Goal: Navigation & Orientation: Find specific page/section

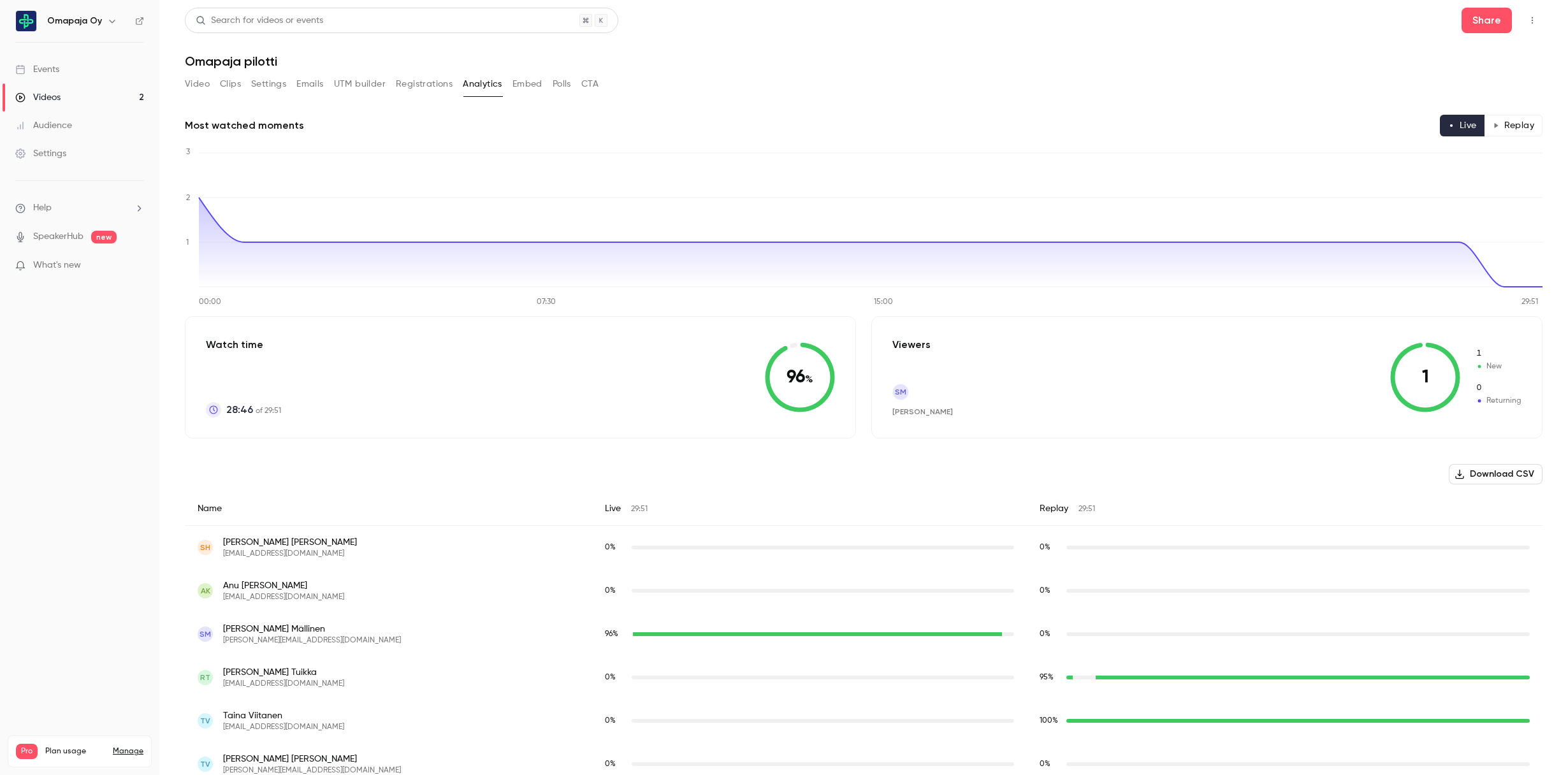
scroll to position [21, 0]
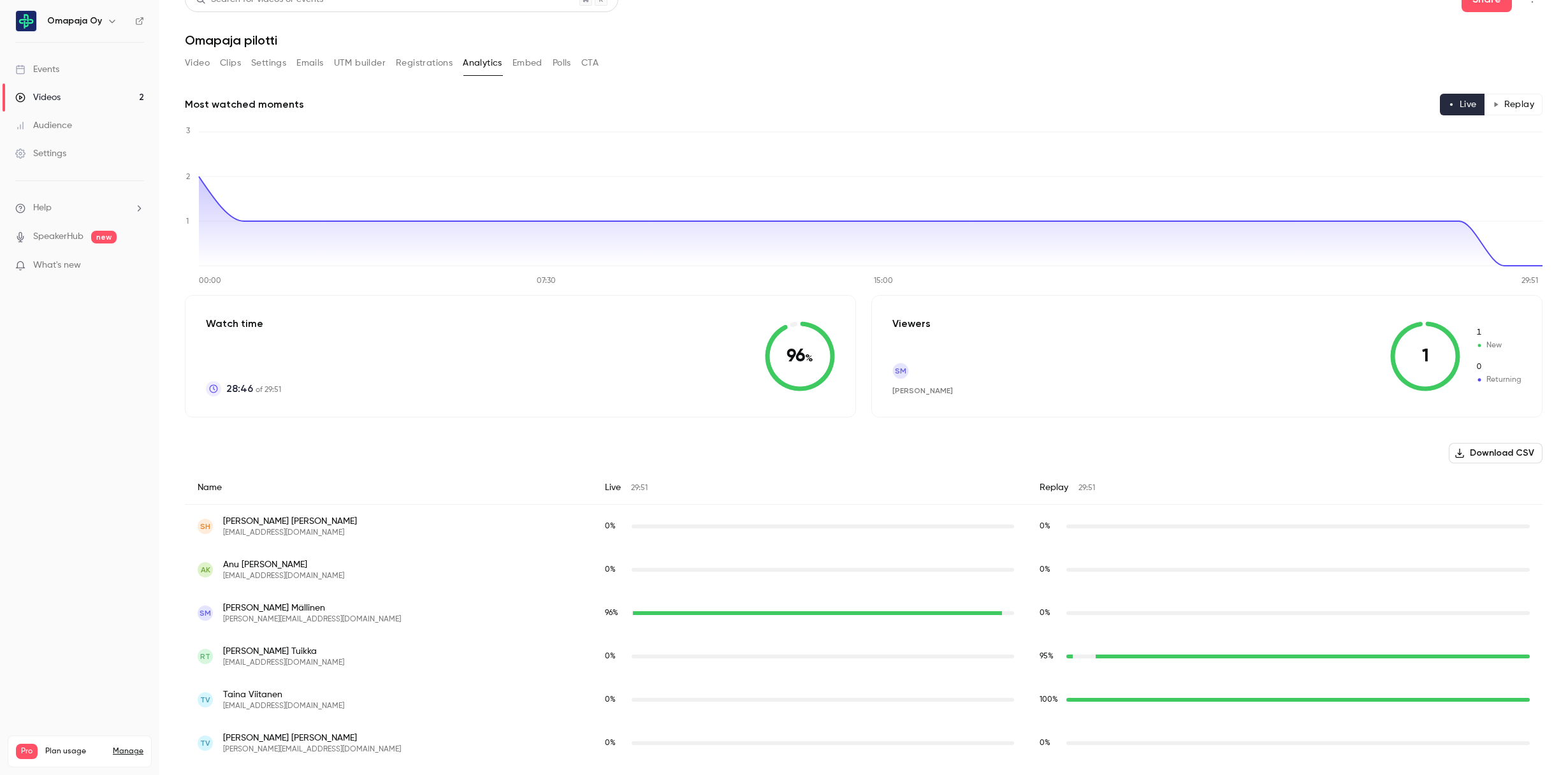
drag, startPoint x: 58, startPoint y: 94, endPoint x: 55, endPoint y: 114, distance: 20.2
click at [58, 94] on div "Videos" at bounding box center [38, 98] width 45 height 13
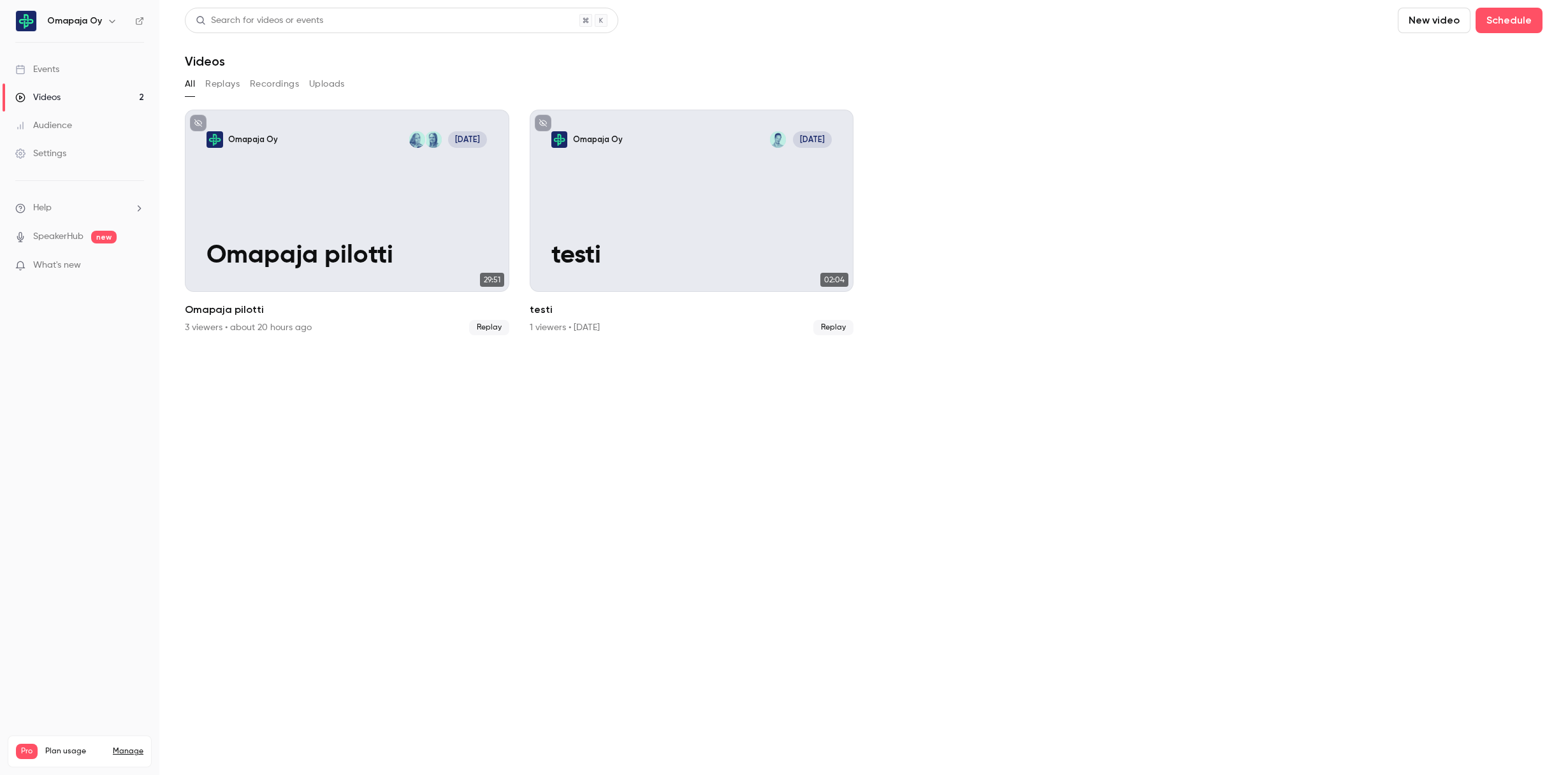
click at [57, 65] on div "Events" at bounding box center [38, 70] width 44 height 13
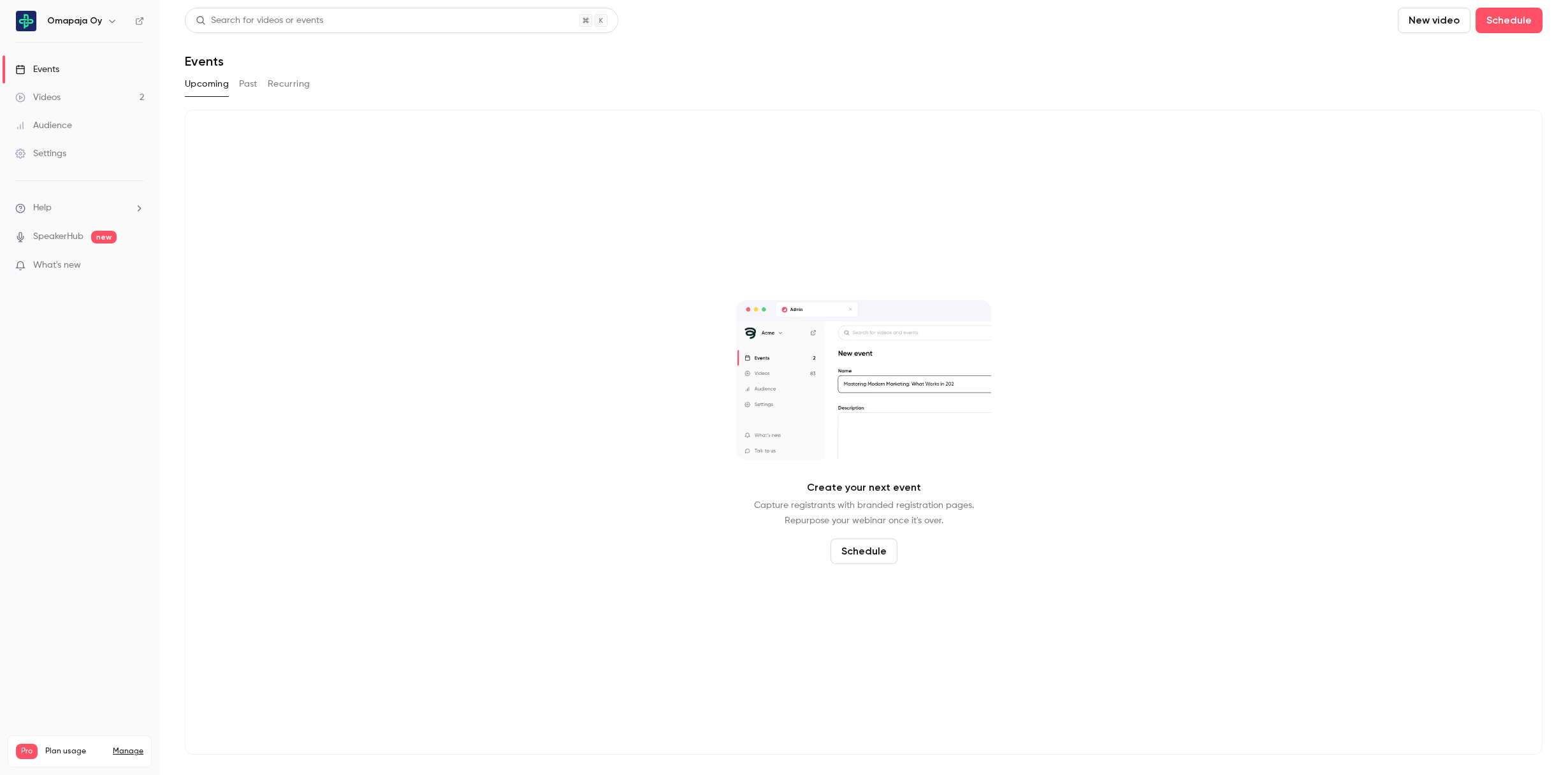
click at [43, 95] on div "Videos" at bounding box center [38, 98] width 45 height 13
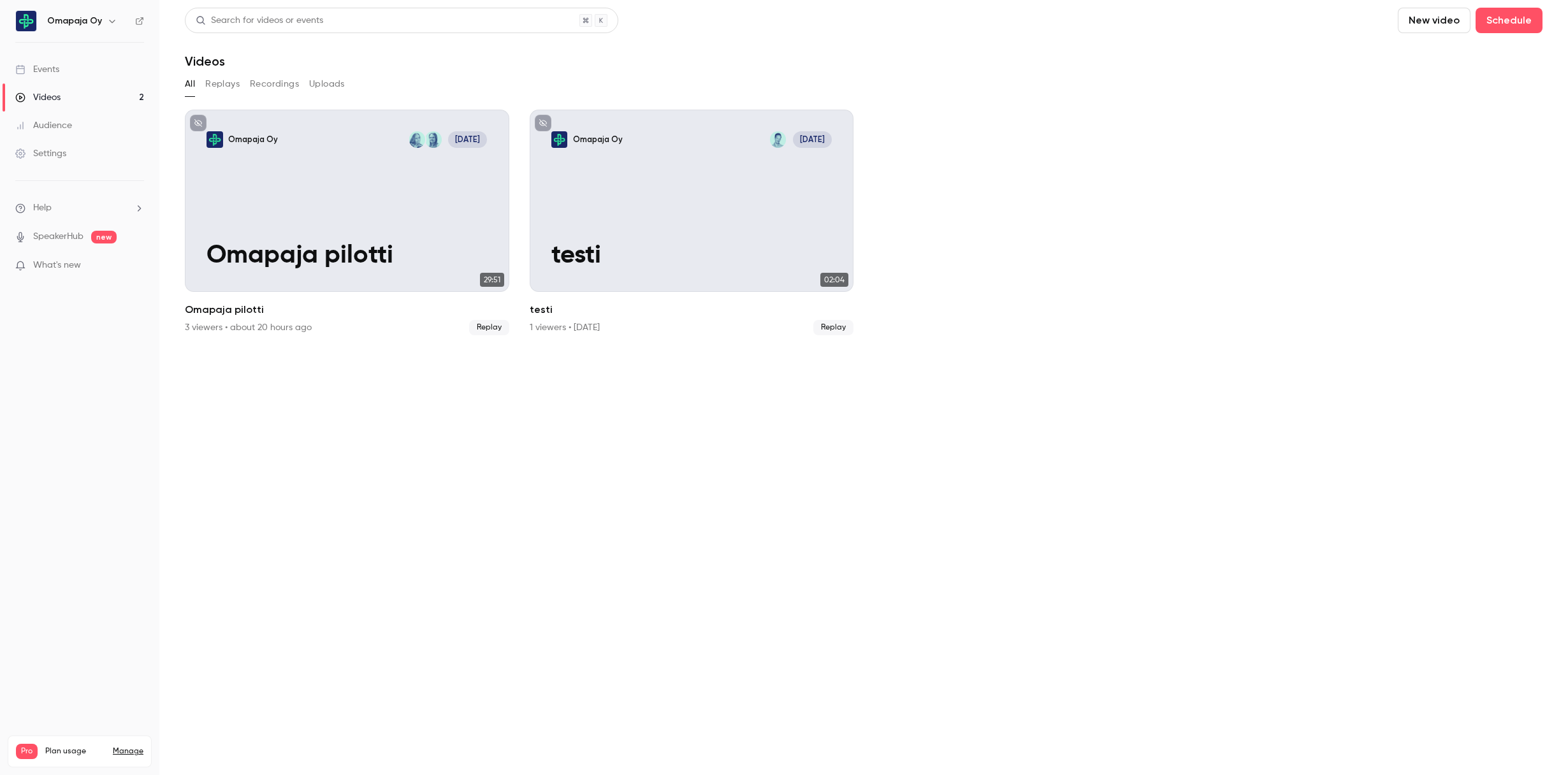
click at [58, 68] on div "Events" at bounding box center [38, 70] width 44 height 13
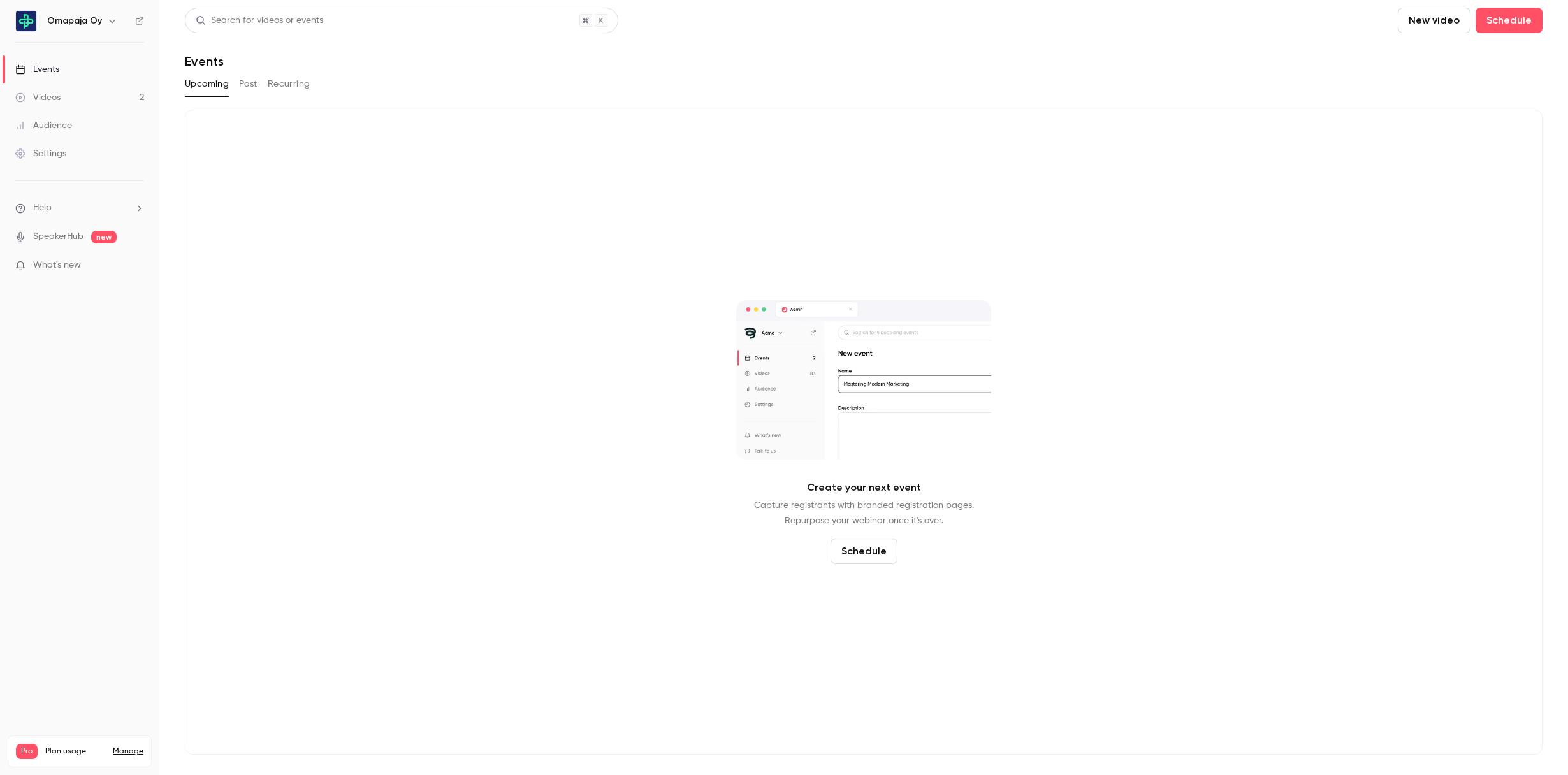
click at [56, 127] on div "Audience" at bounding box center [44, 126] width 57 height 13
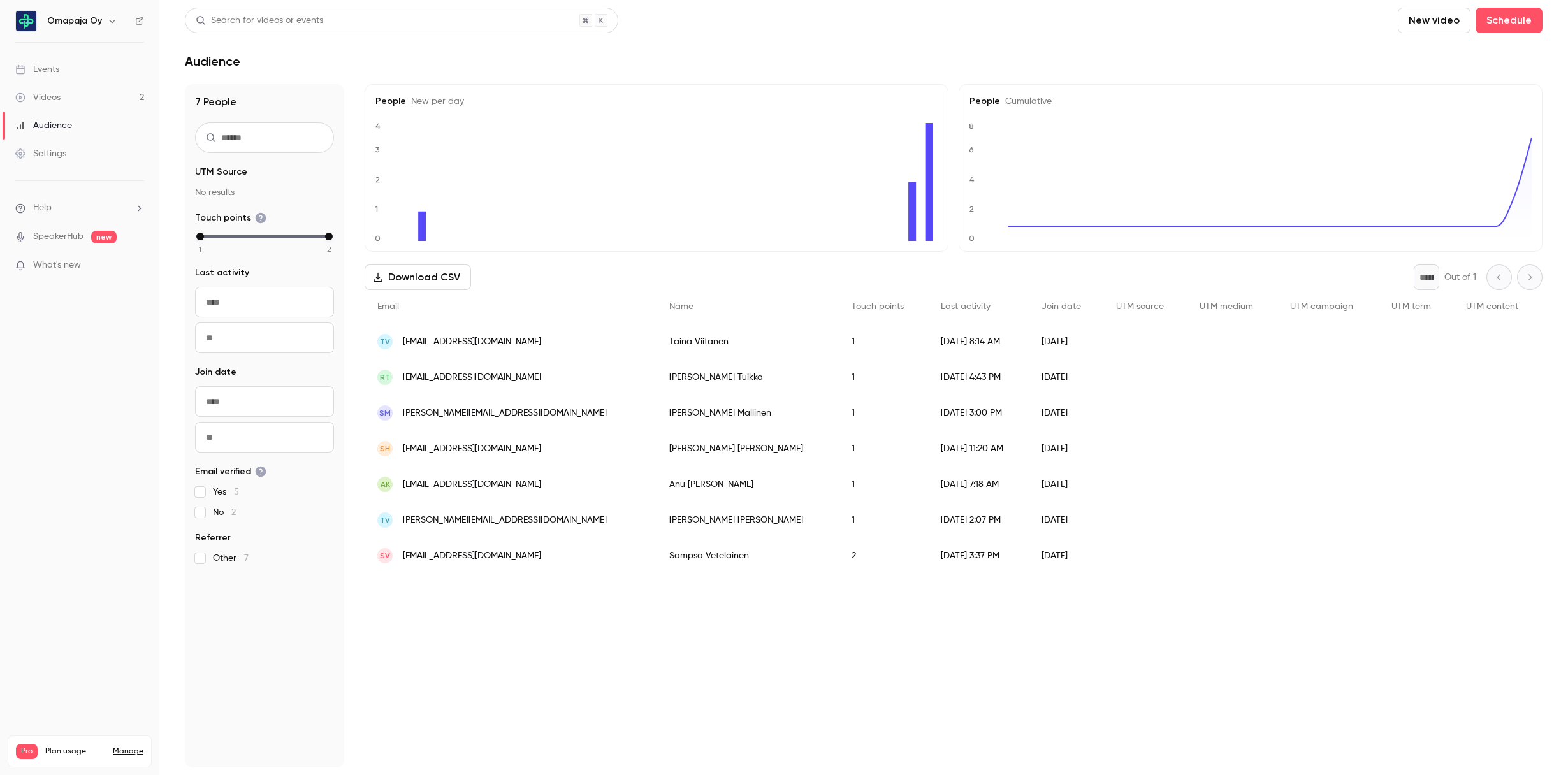
click at [57, 155] on div "Settings" at bounding box center [41, 154] width 51 height 13
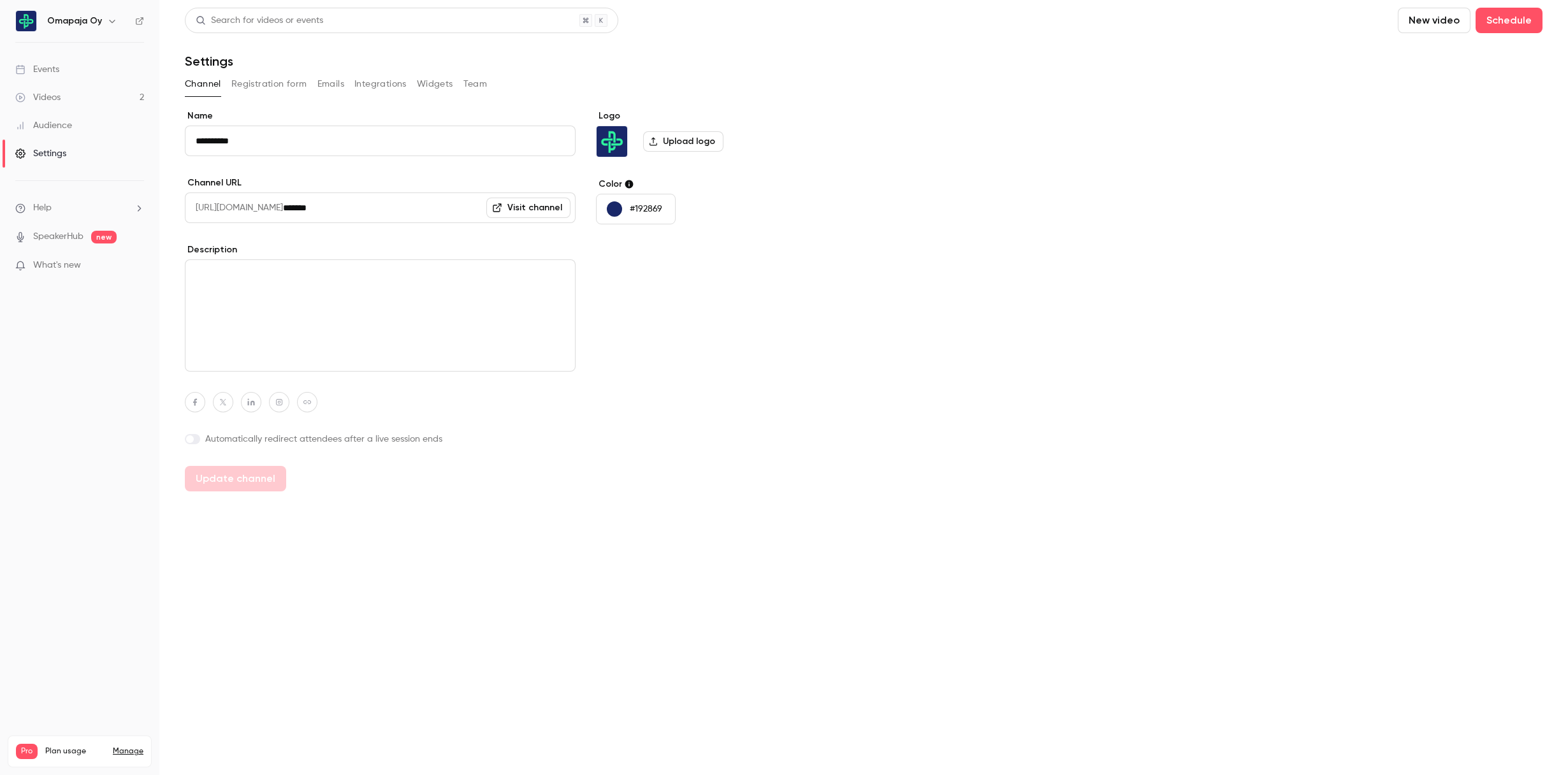
click at [41, 65] on div "Events" at bounding box center [38, 70] width 44 height 13
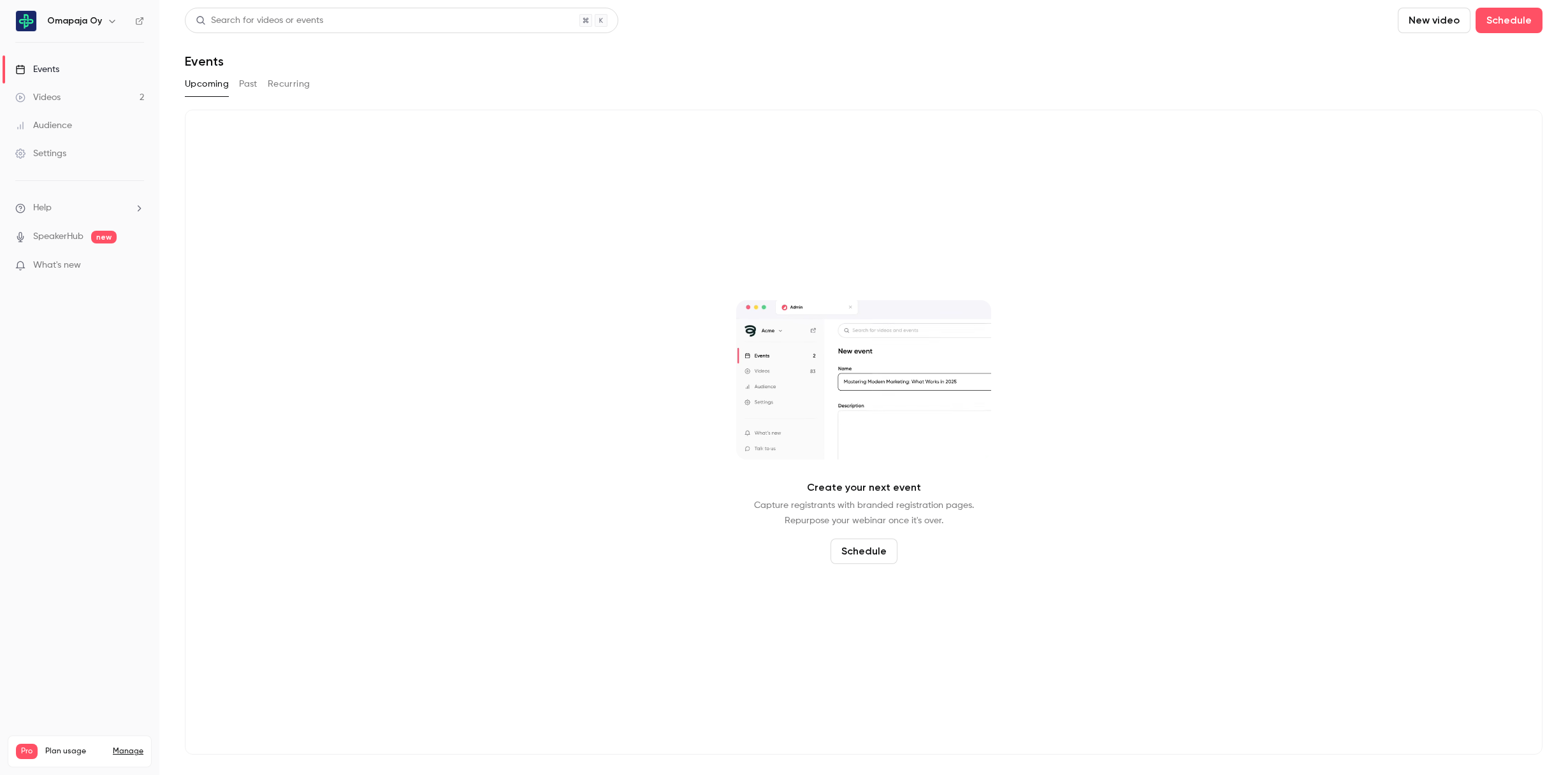
click at [246, 87] on button "Past" at bounding box center [248, 84] width 19 height 21
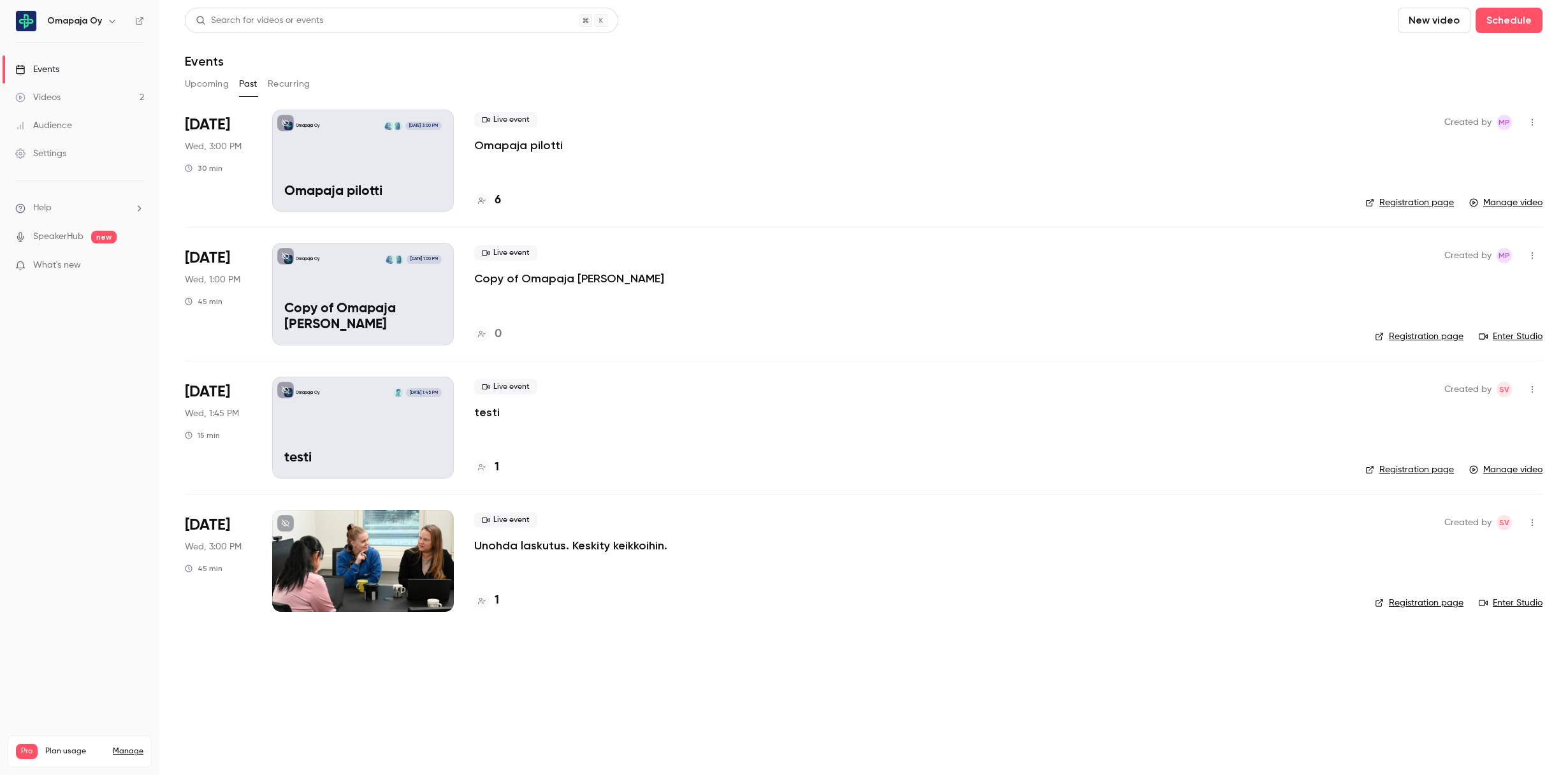
click at [293, 84] on main "Search for videos or events New video Schedule Events Upcoming Past Recurring […" at bounding box center [863, 388] width 1408 height 775
